Goal: Navigation & Orientation: Find specific page/section

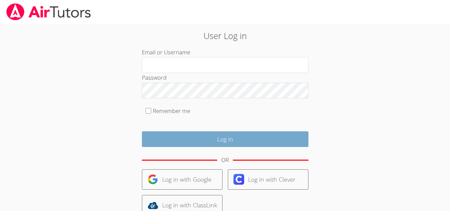
type input "[PERSON_NAME][EMAIL_ADDRESS][DOMAIN_NAME]"
click at [191, 141] on input "Log in" at bounding box center [225, 139] width 167 height 16
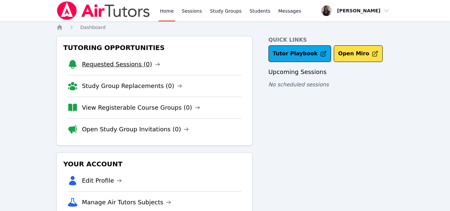
click at [102, 66] on link "Requested Sessions (0)" at bounding box center [121, 64] width 78 height 9
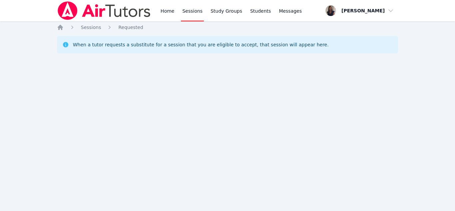
click at [188, 17] on link "Sessions" at bounding box center [192, 10] width 23 height 21
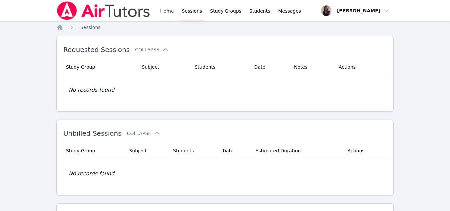
click at [166, 9] on link "Home" at bounding box center [167, 10] width 16 height 21
